Goal: Information Seeking & Learning: Learn about a topic

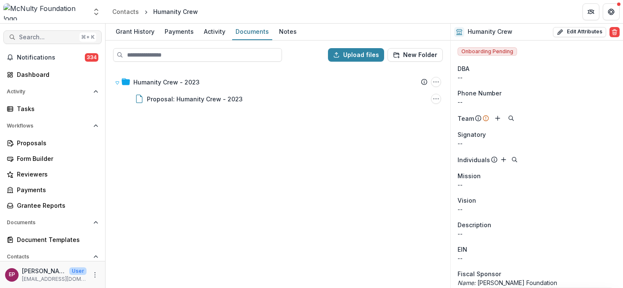
click at [49, 43] on button "Search... ⌘ + K" at bounding box center [52, 37] width 98 height 14
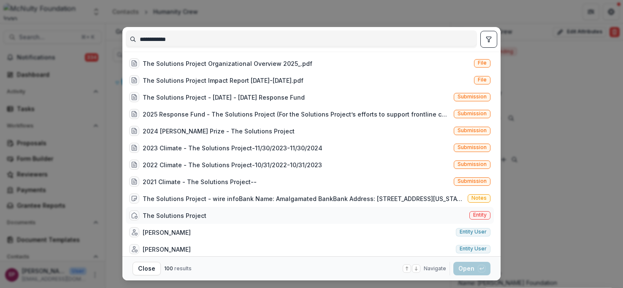
type input "**********"
click at [204, 216] on div "The Solutions Project Entity" at bounding box center [310, 215] width 368 height 17
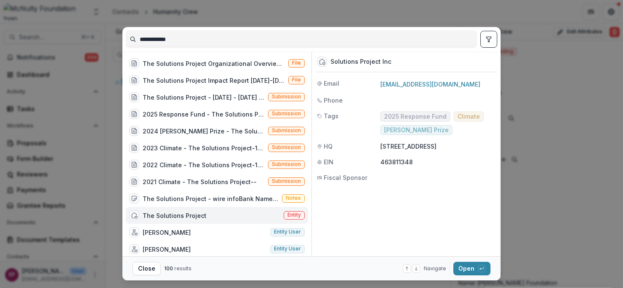
click at [187, 215] on div "The Solutions Project" at bounding box center [175, 215] width 64 height 9
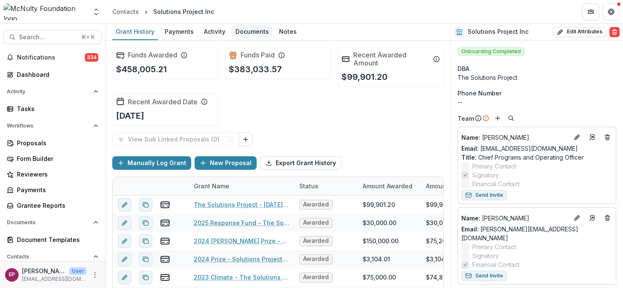
click at [252, 31] on div "Documents" at bounding box center [252, 31] width 40 height 12
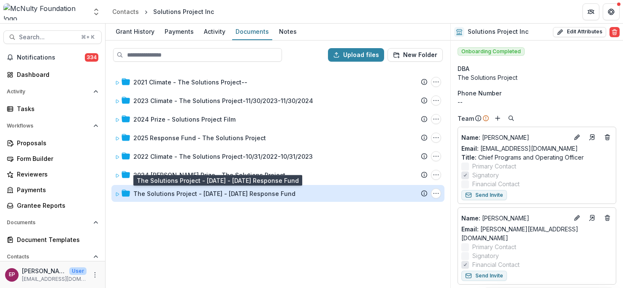
click at [221, 191] on div "The Solutions Project - [DATE] - [DATE] Response Fund" at bounding box center [214, 193] width 162 height 9
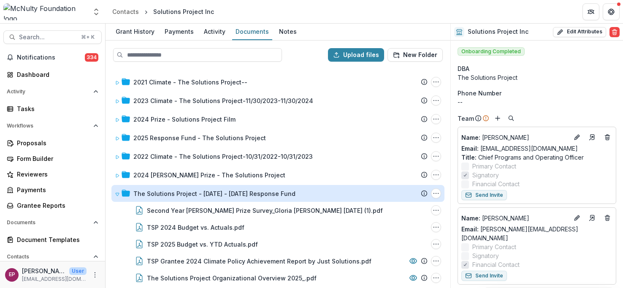
scroll to position [55, 0]
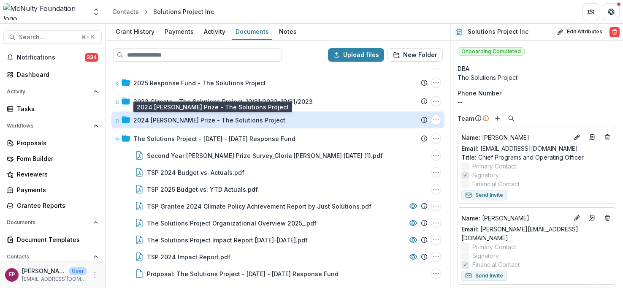
click at [233, 118] on div "2024 [PERSON_NAME] Prize - The Solutions Project" at bounding box center [209, 120] width 152 height 9
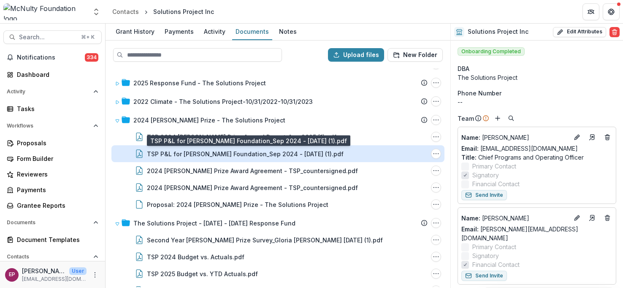
click at [242, 155] on div "TSP P&L for [PERSON_NAME] Foundation_Sep 2024 - [DATE] (1).pdf" at bounding box center [245, 154] width 197 height 9
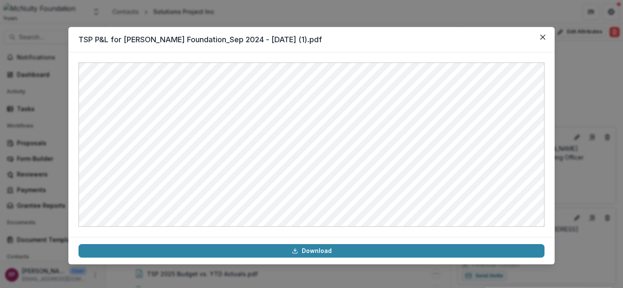
click at [248, 28] on header "TSP P&L for [PERSON_NAME] Foundation_Sep 2024 - [DATE] (1).pdf" at bounding box center [311, 39] width 487 height 25
click at [243, 11] on div "TSP P&L for [PERSON_NAME] Foundation_Sep 2024 - [DATE] (1).pdf Download" at bounding box center [311, 144] width 623 height 288
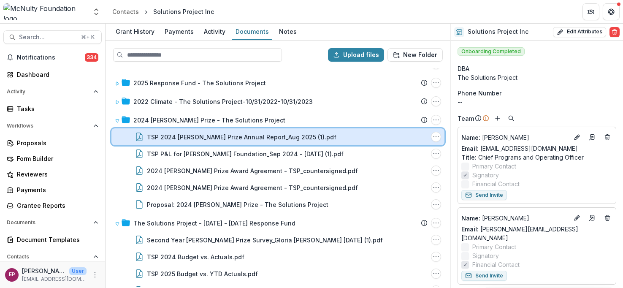
click at [332, 134] on div "TSP 2024 [PERSON_NAME] Prize Annual Report_Aug 2025 (1).pdf" at bounding box center [287, 137] width 281 height 9
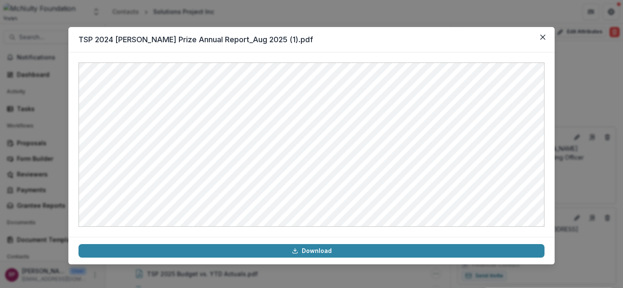
click at [329, 9] on div "TSP 2024 [PERSON_NAME] Prize Annual Report_Aug 2025 (1).pdf Download" at bounding box center [311, 144] width 623 height 288
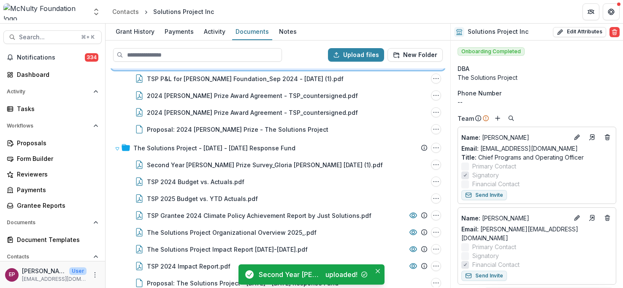
scroll to position [156, 0]
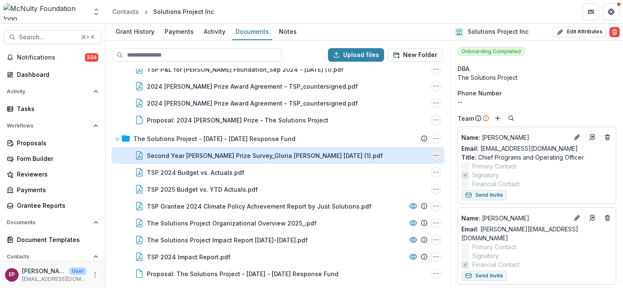
click at [438, 154] on button "Second Year McNulty Prize Survey_Gloria Walton Sep 2025 (1).pdf Options" at bounding box center [436, 155] width 10 height 10
click at [364, 212] on button "Delete" at bounding box center [394, 214] width 90 height 14
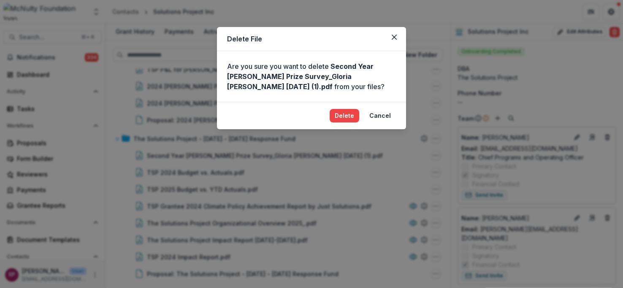
click at [354, 107] on footer "Delete Cancel" at bounding box center [311, 115] width 189 height 27
click at [354, 114] on button "Delete" at bounding box center [345, 116] width 30 height 14
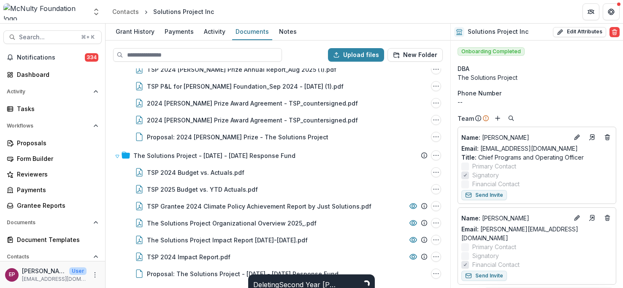
scroll to position [139, 0]
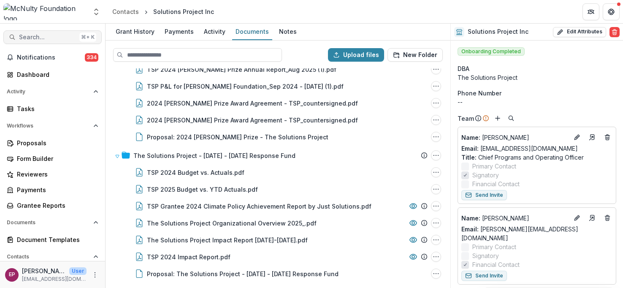
click at [57, 34] on span "Search..." at bounding box center [47, 37] width 57 height 7
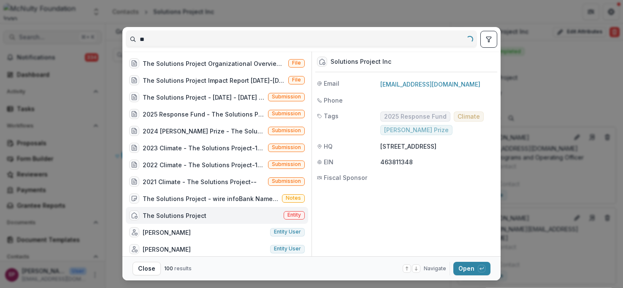
type input "*"
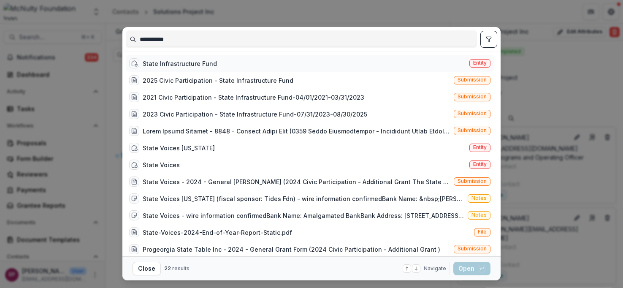
type input "**********"
click at [204, 63] on div "State Infrastructure Fund" at bounding box center [180, 63] width 74 height 9
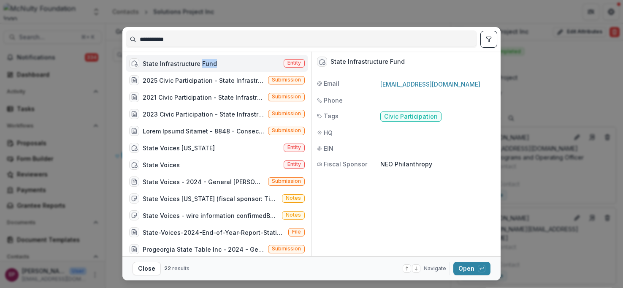
click at [204, 63] on div "State Infrastructure Fund" at bounding box center [180, 63] width 74 height 9
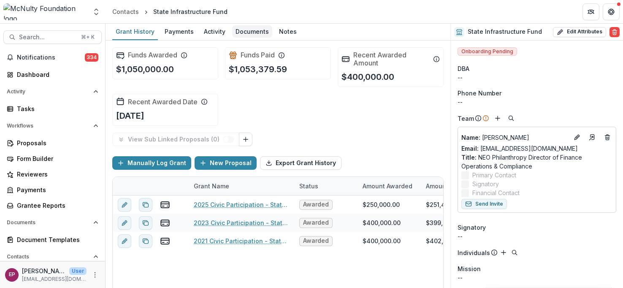
click at [247, 28] on div "Documents" at bounding box center [252, 31] width 40 height 12
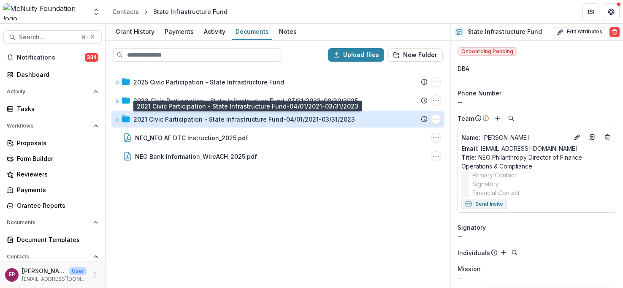
click at [212, 121] on div "2021 Civic Participation - State Infrastructure Fund-04/01/2021-03/31/2023" at bounding box center [244, 119] width 222 height 9
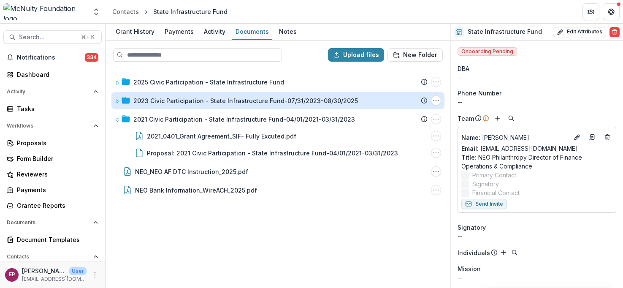
click at [215, 97] on div "2023 Civic Participation - State Infrastructure Fund-07/31/2023-08/30/2025" at bounding box center [245, 100] width 225 height 9
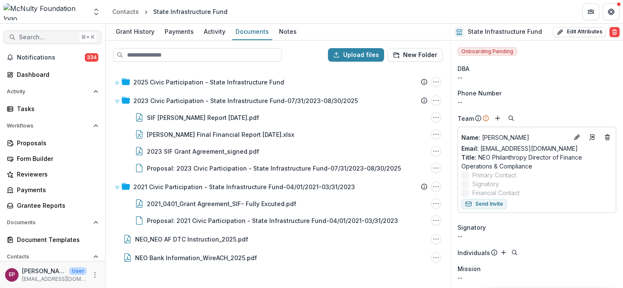
click at [29, 30] on button "Search... ⌘ + K" at bounding box center [52, 37] width 98 height 14
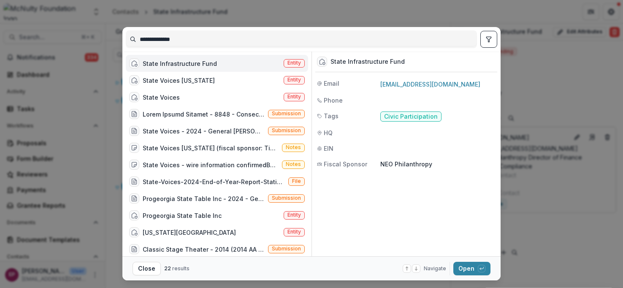
type input "**********"
click at [174, 32] on div "**********" at bounding box center [301, 39] width 351 height 18
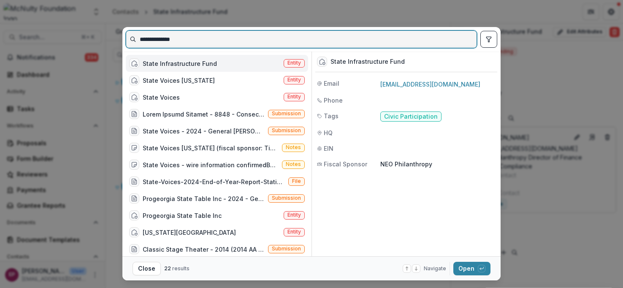
click at [166, 39] on input "**********" at bounding box center [301, 40] width 351 height 14
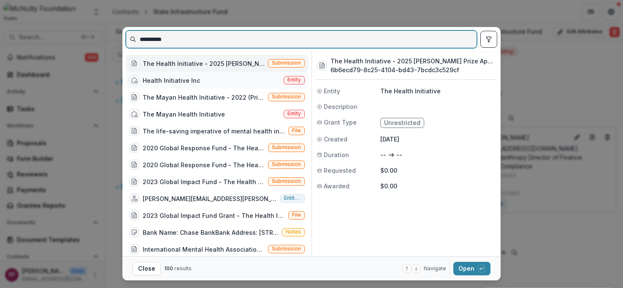
type input "**********"
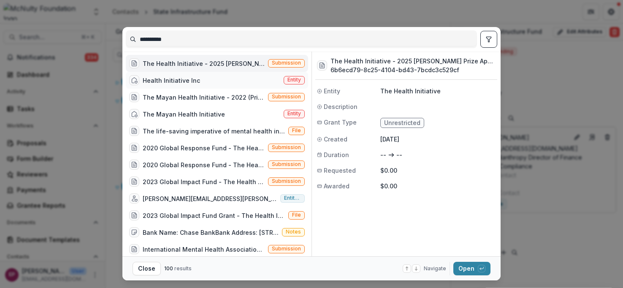
click at [220, 79] on div "Health Initiative Inc Entity" at bounding box center [217, 80] width 182 height 17
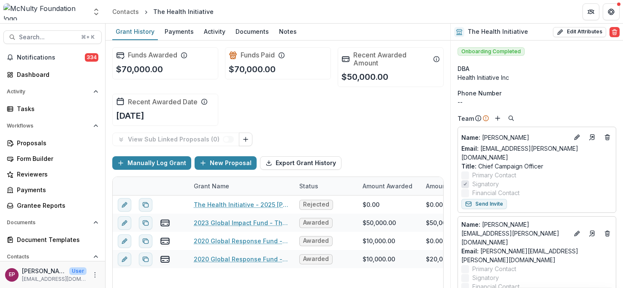
click at [238, 42] on div "Funds Awarded $70,000.00 Funds Paid $70,000.00 Recent Awarded Amount $50,000.00…" at bounding box center [278, 87] width 332 height 92
click at [240, 31] on div "Documents" at bounding box center [252, 31] width 40 height 12
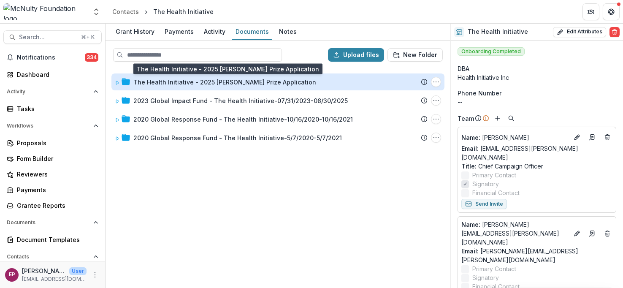
click at [209, 79] on div "The Health Initiative - 2025 [PERSON_NAME] Prize Application" at bounding box center [224, 82] width 183 height 9
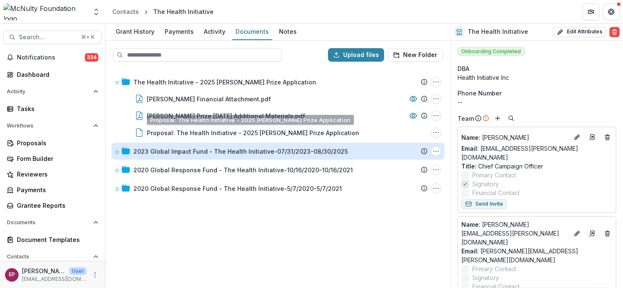
click at [195, 149] on div "2023 Global Impact Fund - The Health Initiative-07/31/2023-08/30/2025" at bounding box center [240, 151] width 215 height 9
